Goal: Find specific page/section: Find specific page/section

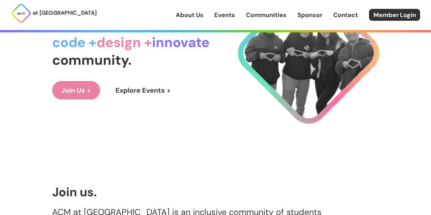
scroll to position [73, 0]
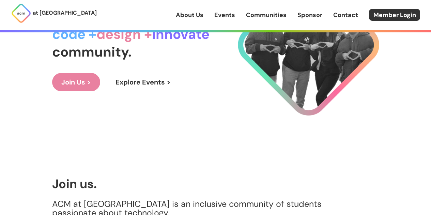
click at [226, 14] on link "Events" at bounding box center [224, 15] width 21 height 9
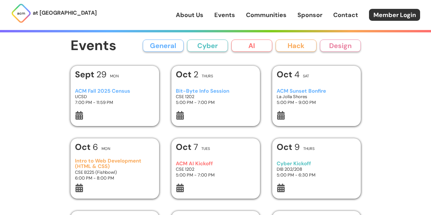
click at [296, 43] on button "Hack" at bounding box center [295, 45] width 41 height 12
click at [290, 48] on button "Hack" at bounding box center [295, 45] width 41 height 12
